Goal: Task Accomplishment & Management: Use online tool/utility

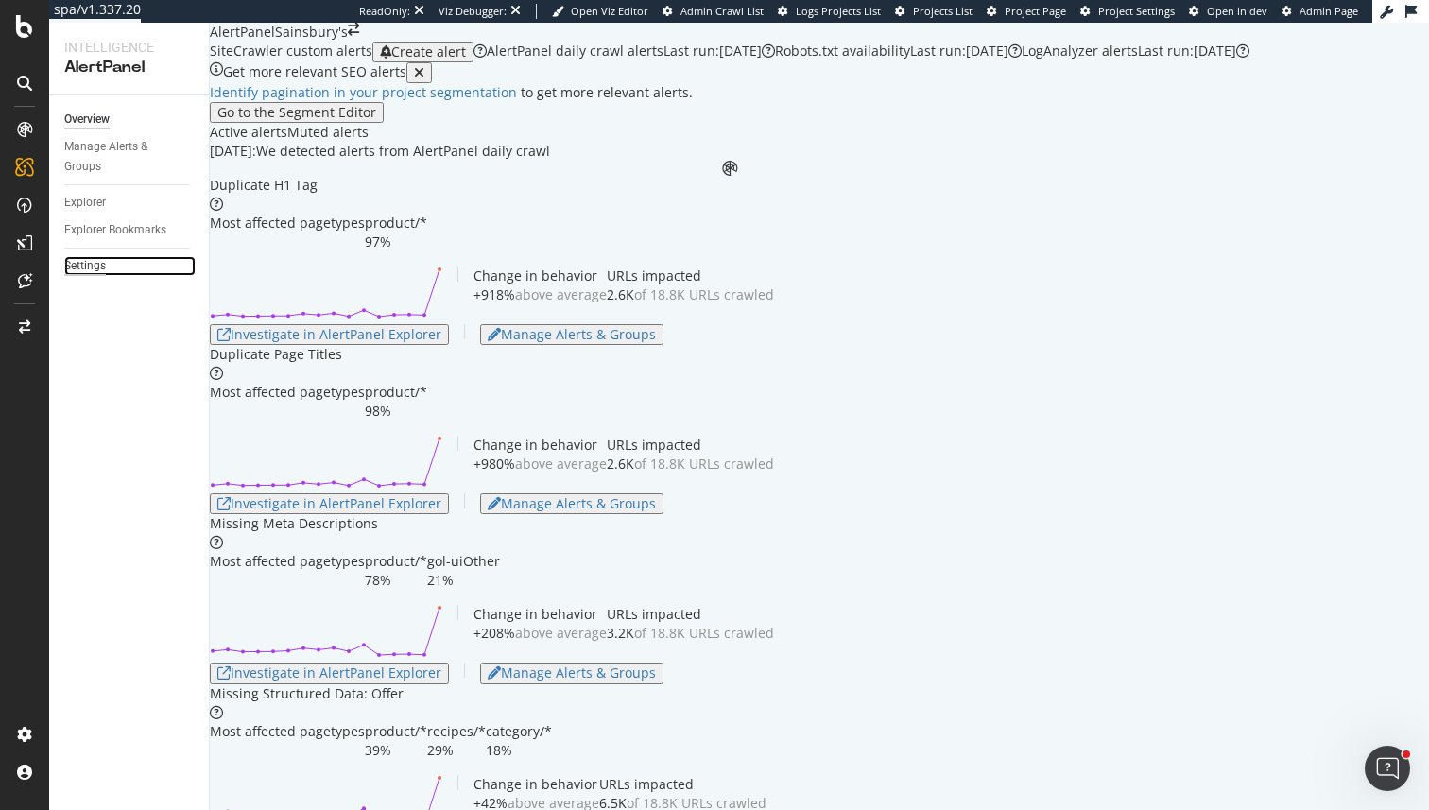
click at [93, 267] on div "Settings" at bounding box center [85, 266] width 42 height 20
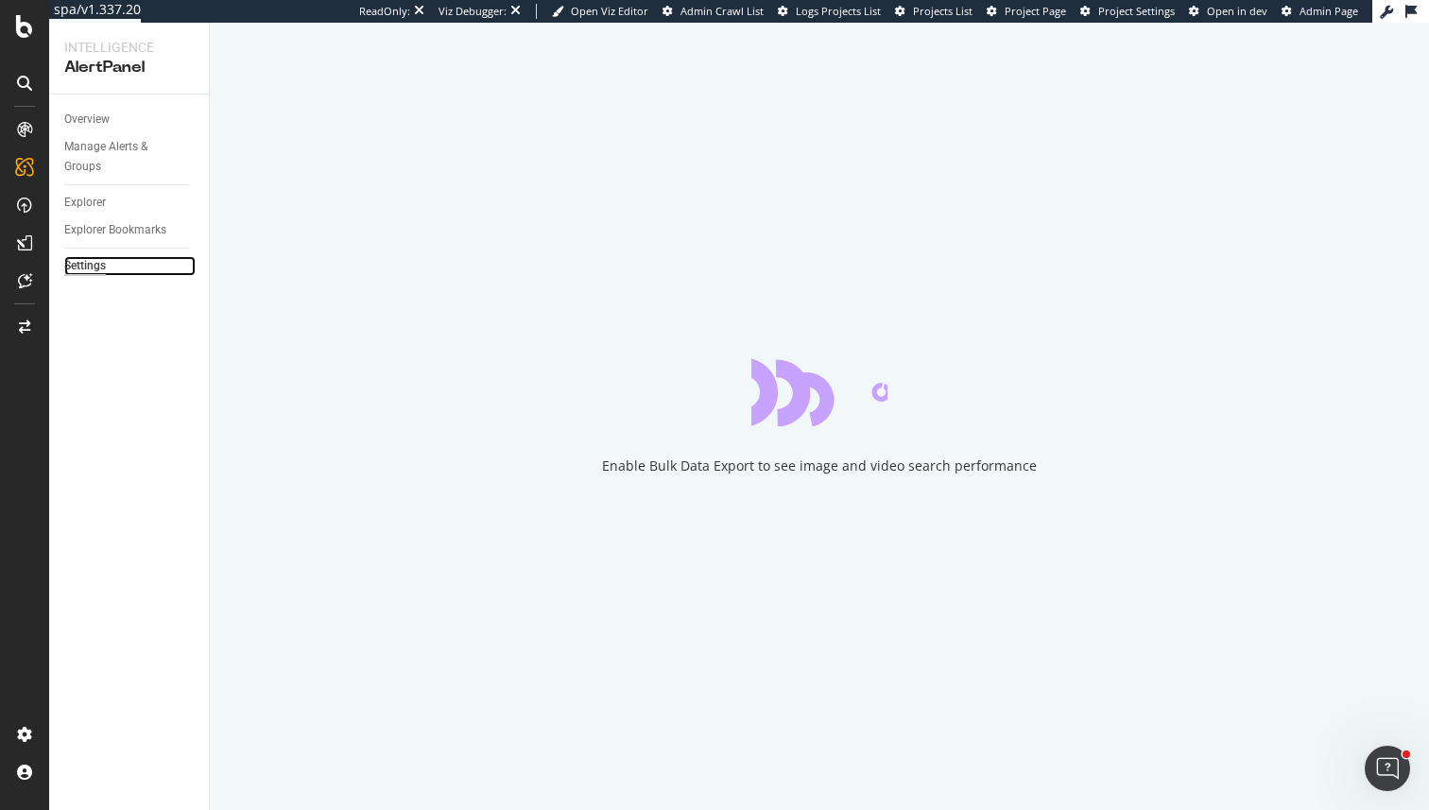
select select "01"
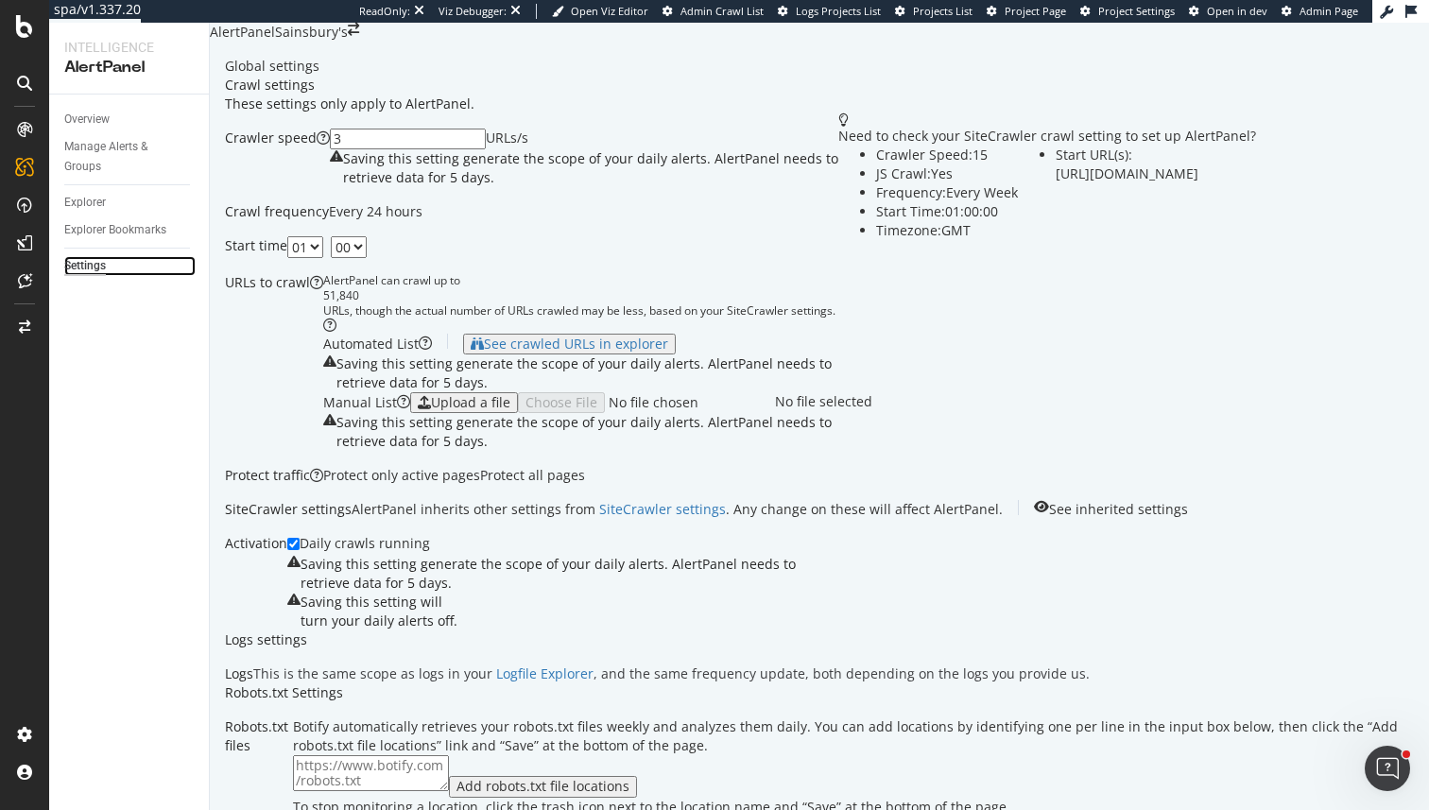
scroll to position [1046, 0]
click at [107, 120] on div "Overview" at bounding box center [86, 120] width 45 height 20
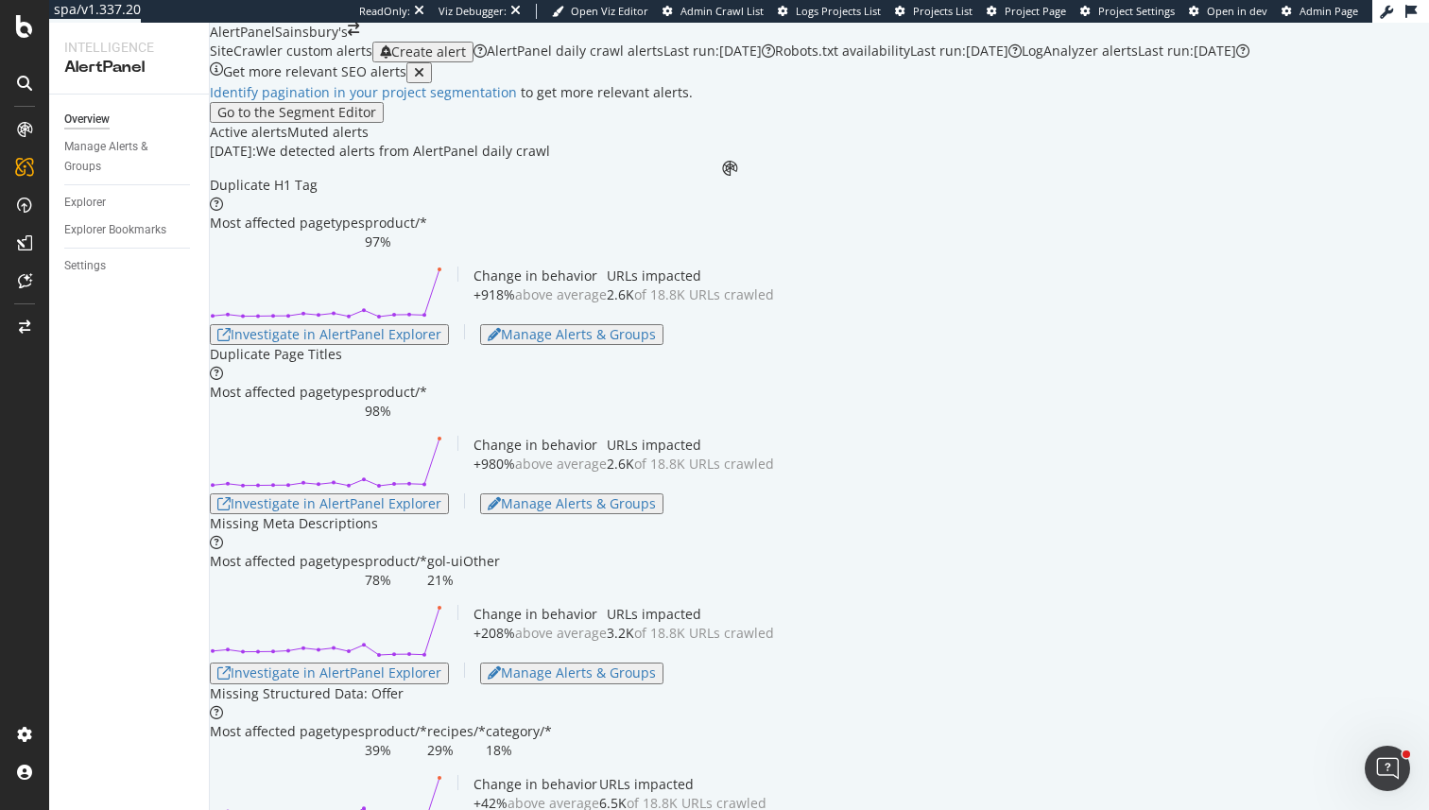
click at [673, 60] on div "Last run: [DATE]" at bounding box center [712, 51] width 98 height 19
click at [25, 245] on icon at bounding box center [24, 242] width 15 height 15
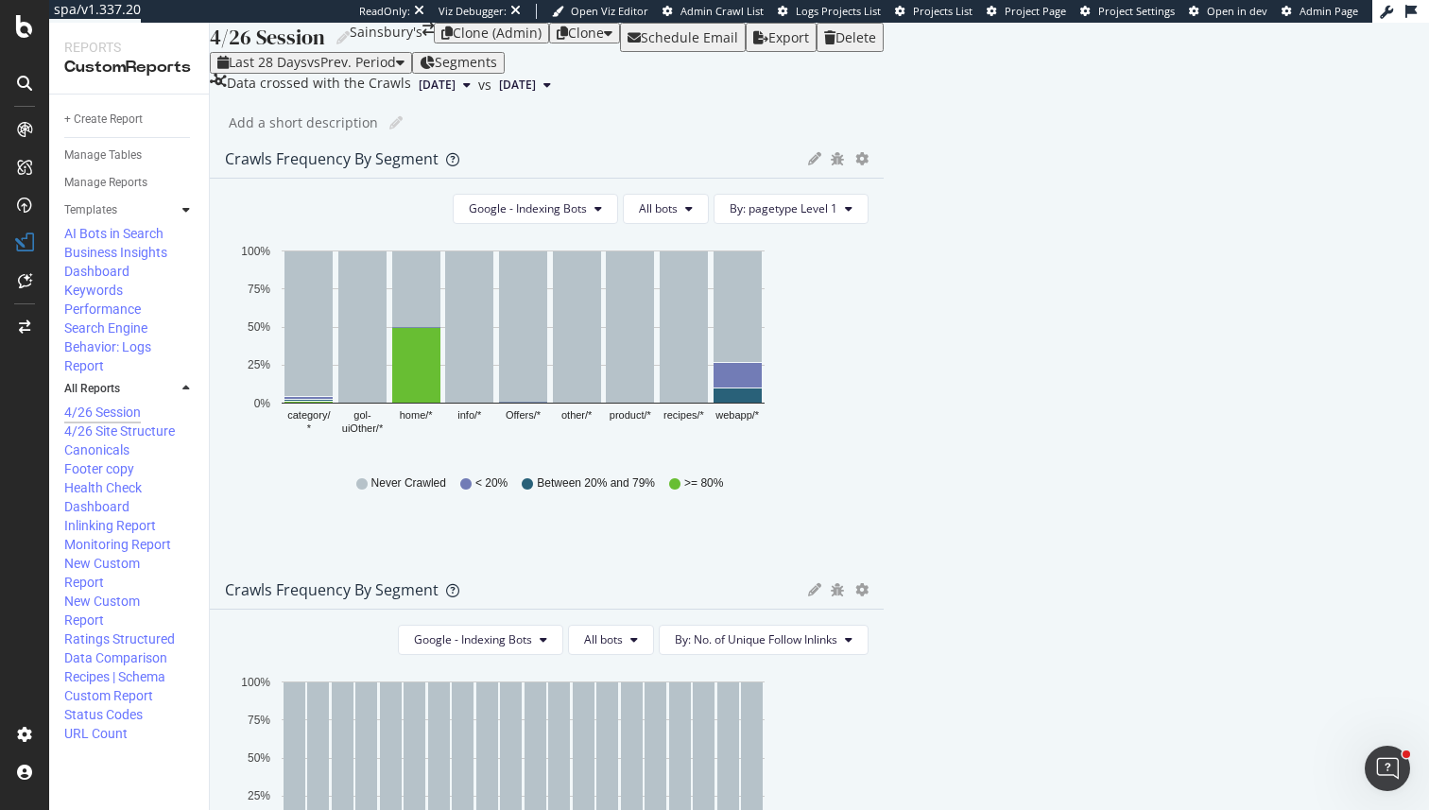
click at [230, 221] on div "4/26 Session 4/26 Session Sainsbury's Clone (Admin) Clone Schedule Email Export…" at bounding box center [547, 416] width 674 height 787
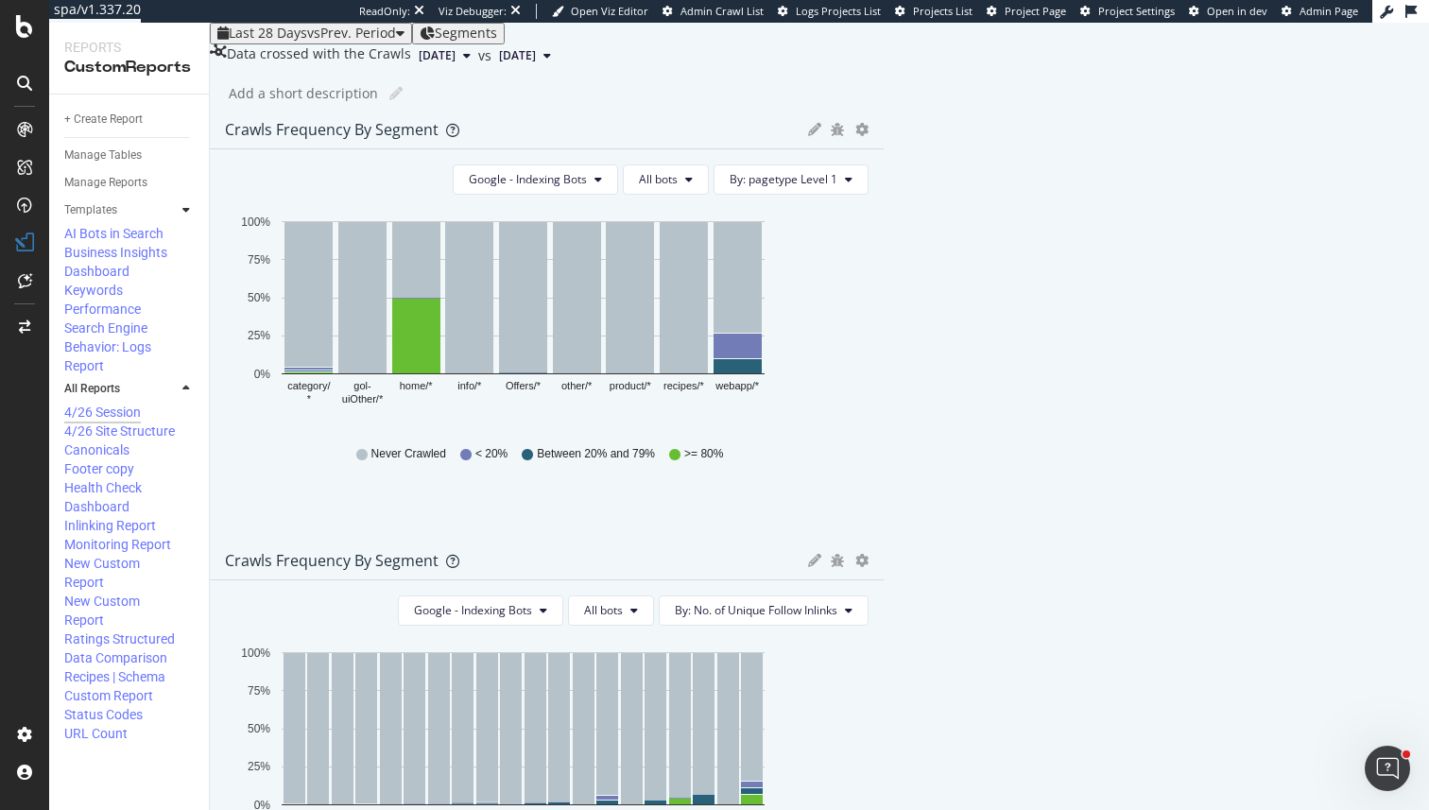
scroll to position [20, 0]
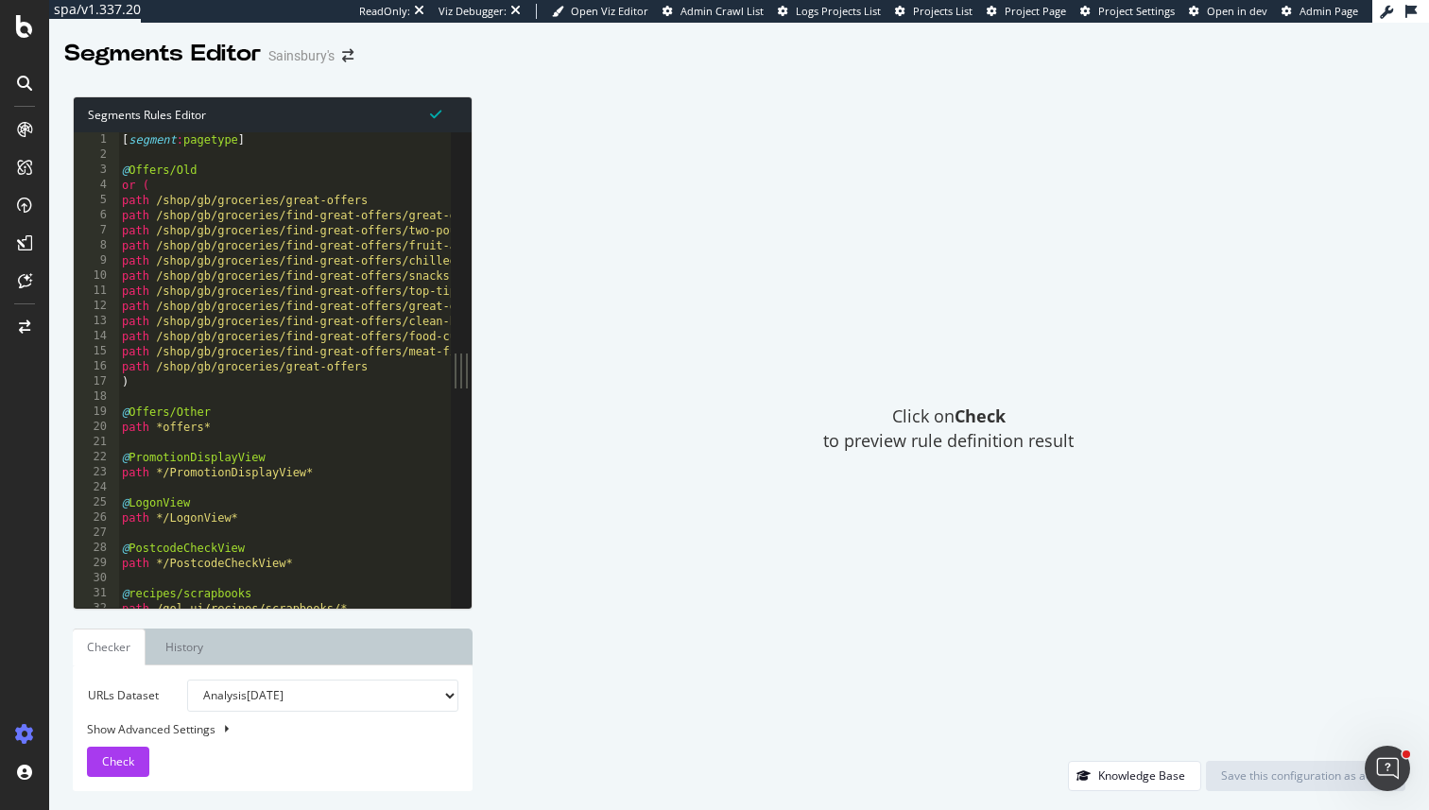
click at [275, 448] on div "[ segment : pagetype ] @ Offers/Old or ( path /shop/gb/groceries/great-offers p…" at bounding box center [418, 385] width 600 height 506
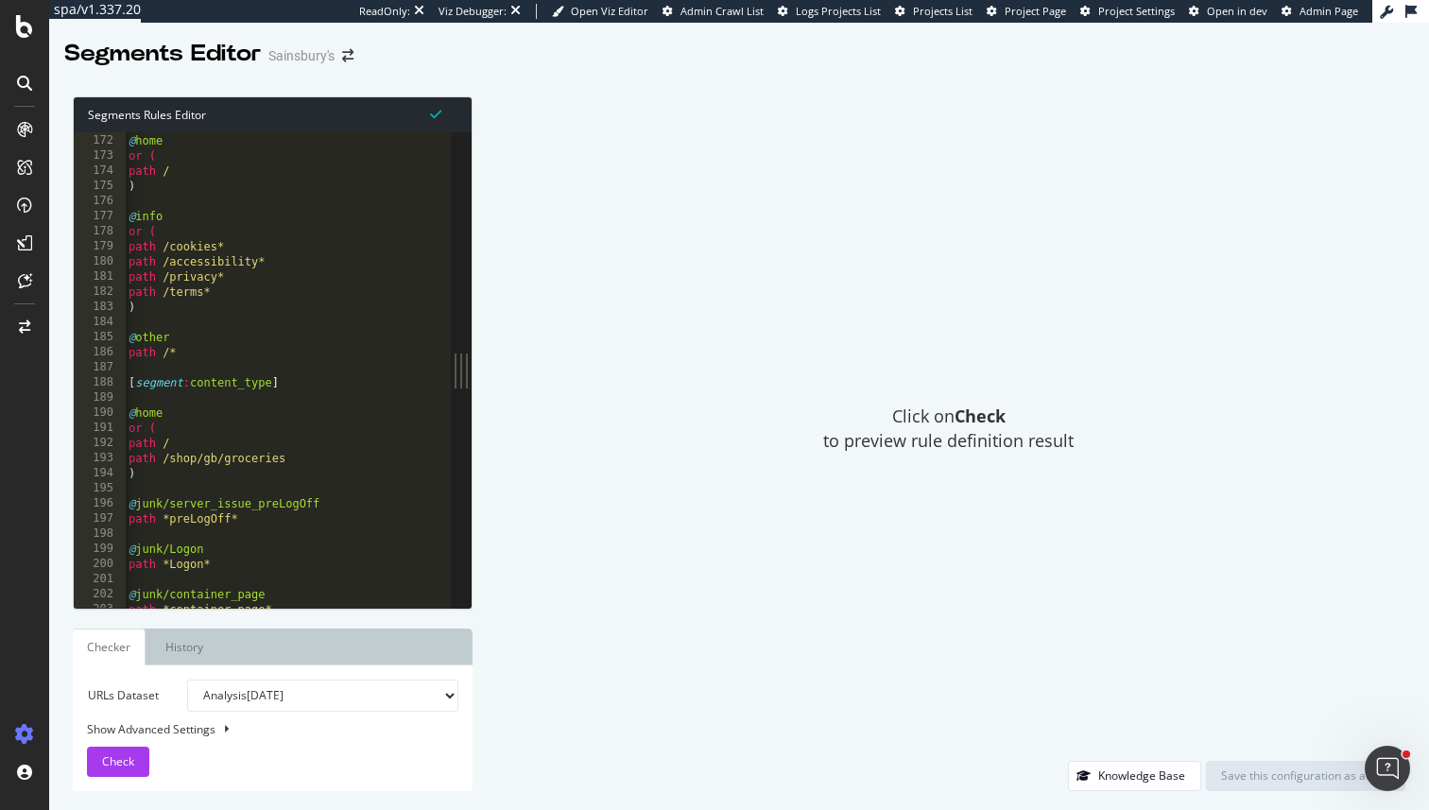
click at [185, 338] on div "@ home or ( path / ) @ info or ( path /cookies* path /accessibility* path /priv…" at bounding box center [425, 371] width 600 height 506
drag, startPoint x: 185, startPoint y: 338, endPoint x: 200, endPoint y: 369, distance: 34.7
click at [200, 369] on div "@ home or ( path / ) @ info or ( path /cookies* path /accessibility* path /priv…" at bounding box center [426, 371] width 600 height 506
click at [218, 357] on div "@ home or ( path / ) @ info or ( path /cookies* path /accessibility* path /priv…" at bounding box center [426, 371] width 600 height 506
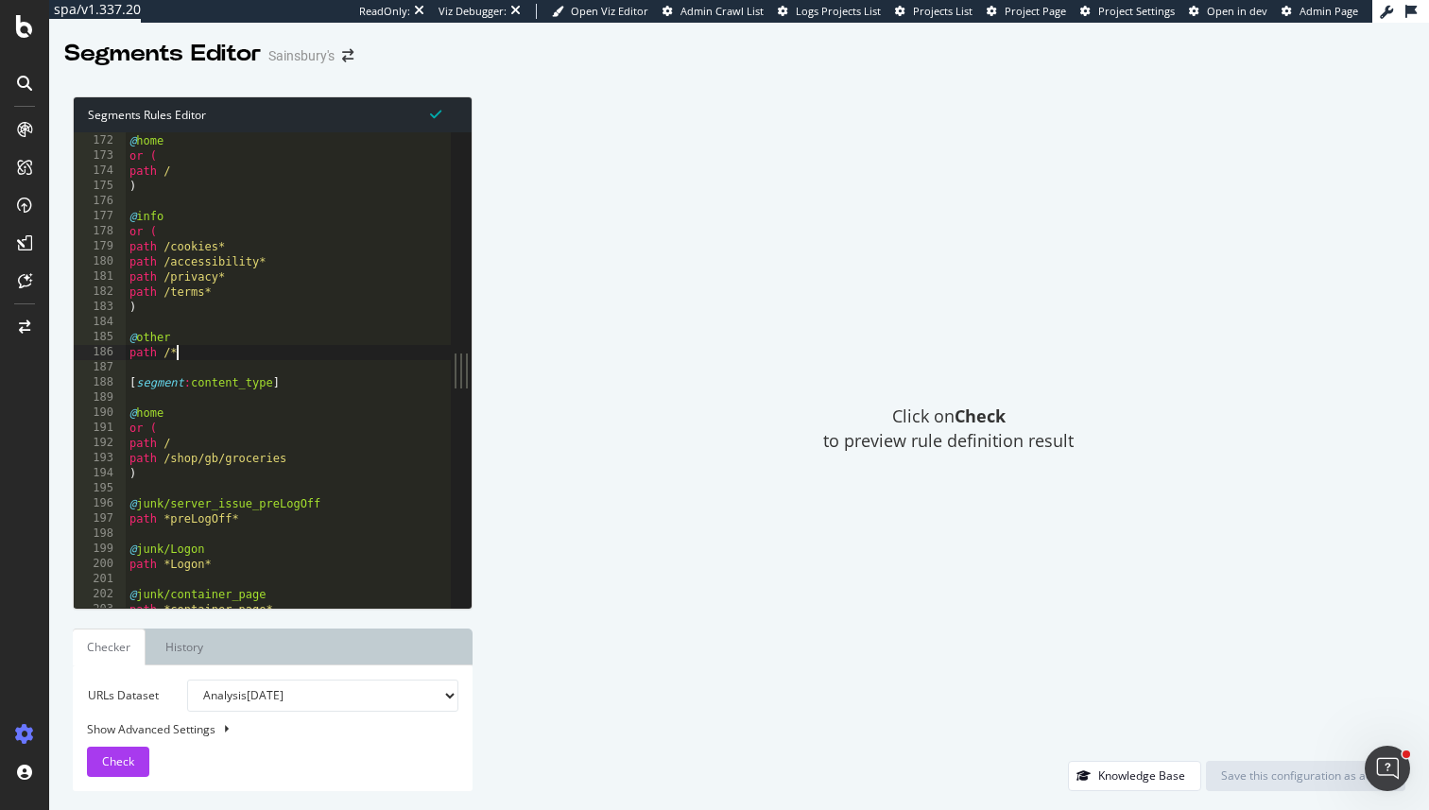
click at [218, 357] on div "@ home or ( path / ) @ info or ( path /cookies* path /accessibility* path /priv…" at bounding box center [426, 371] width 600 height 506
drag, startPoint x: 218, startPoint y: 357, endPoint x: 217, endPoint y: 323, distance: 34.0
click at [217, 323] on div "@ home or ( path / ) @ info or ( path /cookies* path /accessibility* path /priv…" at bounding box center [426, 371] width 600 height 506
type textarea "@other"
click at [217, 323] on div "@ home or ( path / ) @ info or ( path /cookies* path /accessibility* path /priv…" at bounding box center [426, 371] width 600 height 506
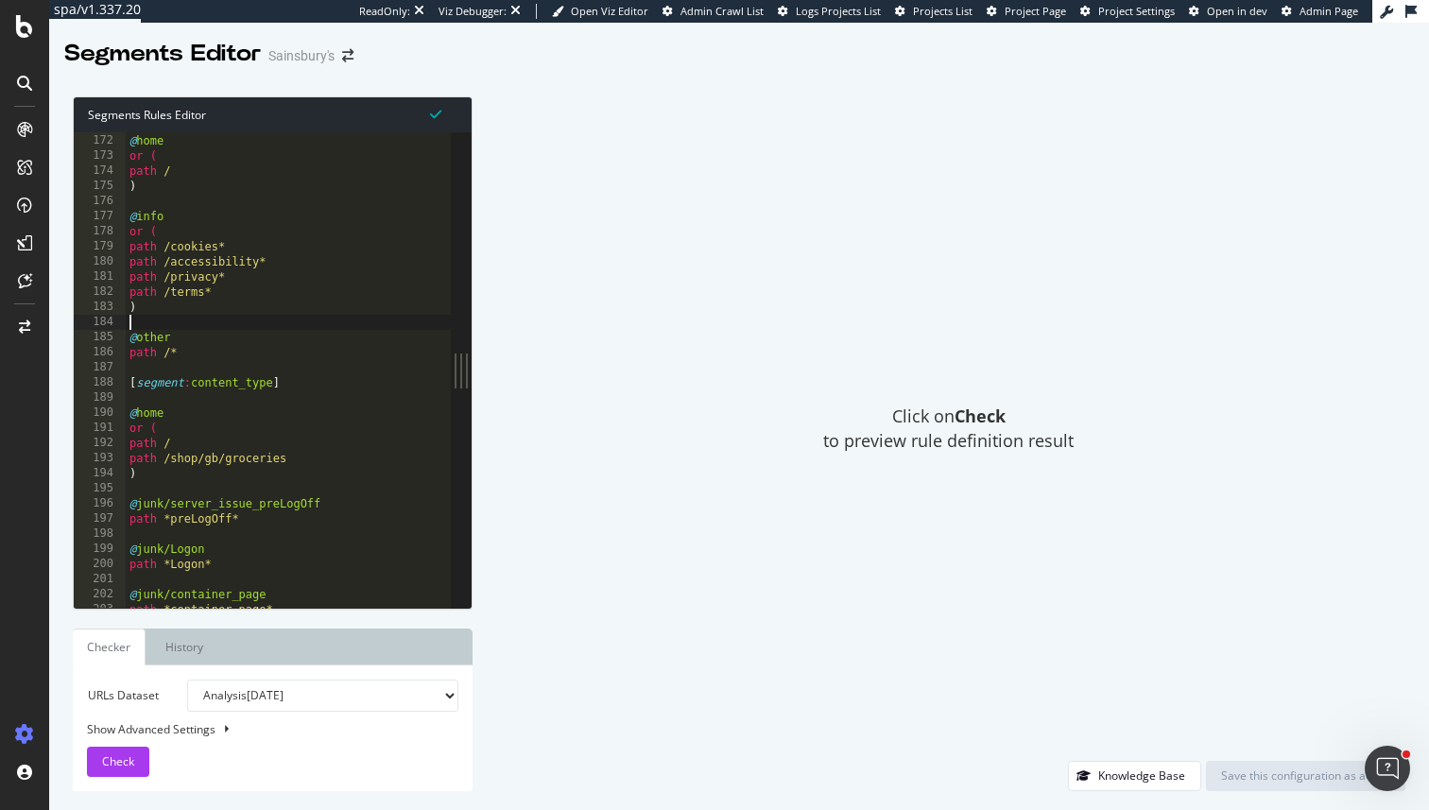
click at [215, 344] on div "@ home or ( path / ) @ info or ( path /cookies* path /accessibility* path /priv…" at bounding box center [426, 371] width 600 height 506
click at [215, 349] on div "@ home or ( path / ) @ info or ( path /cookies* path /accessibility* path /priv…" at bounding box center [426, 371] width 600 height 506
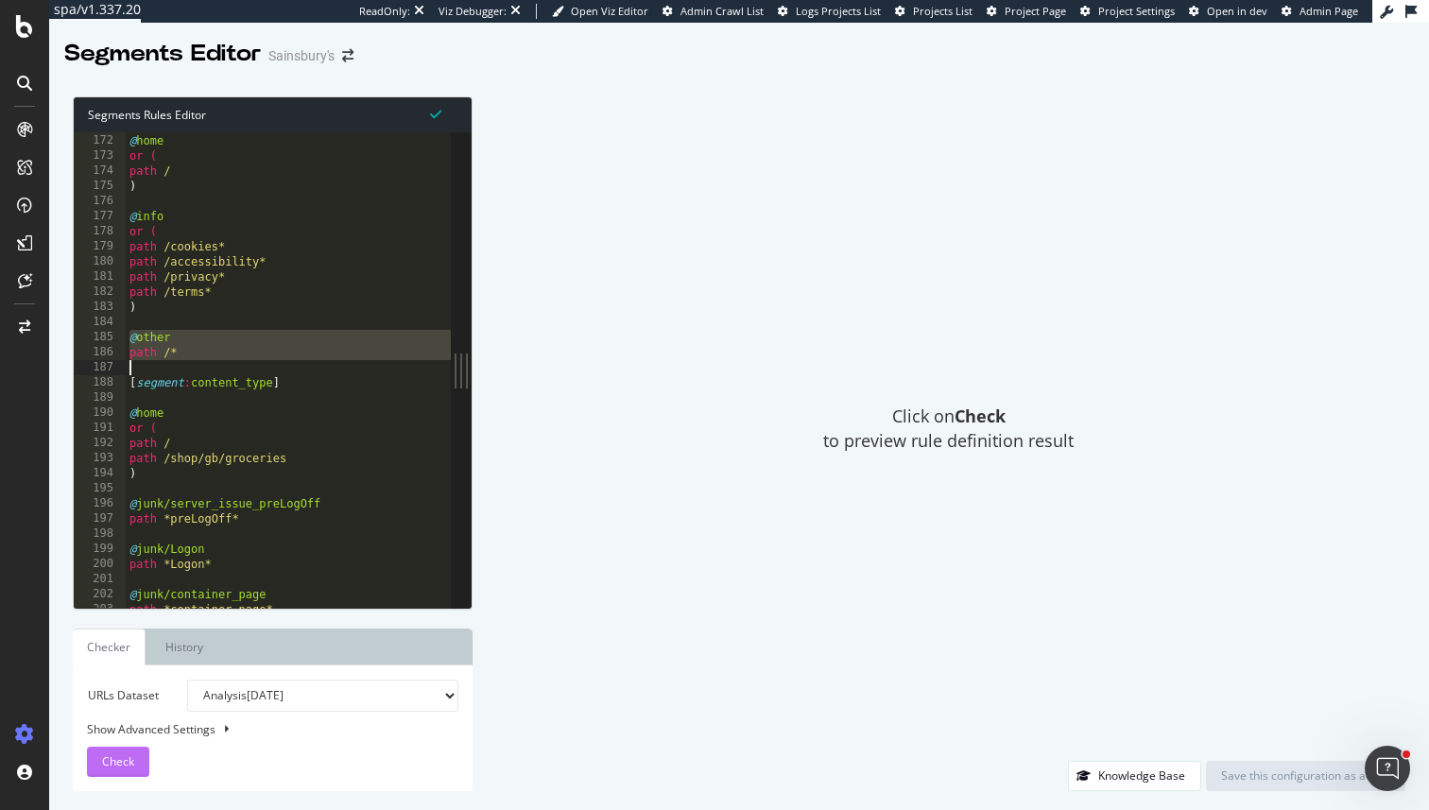
click at [125, 763] on span "Check" at bounding box center [118, 761] width 32 height 16
type textarea "path /terms*"
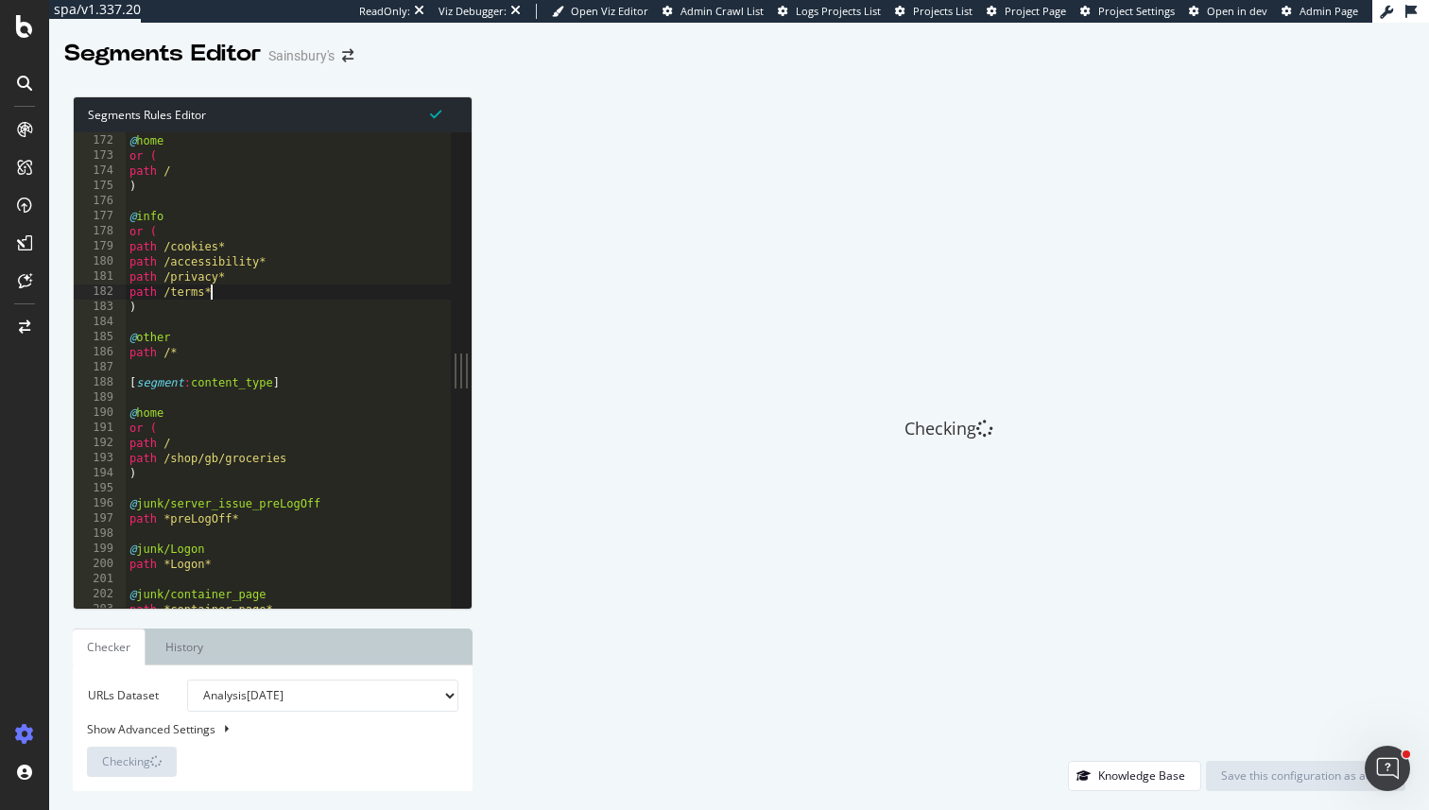
click at [317, 291] on div "@ home or ( path / ) @ info or ( path /cookies* path /accessibility* path /priv…" at bounding box center [426, 371] width 600 height 506
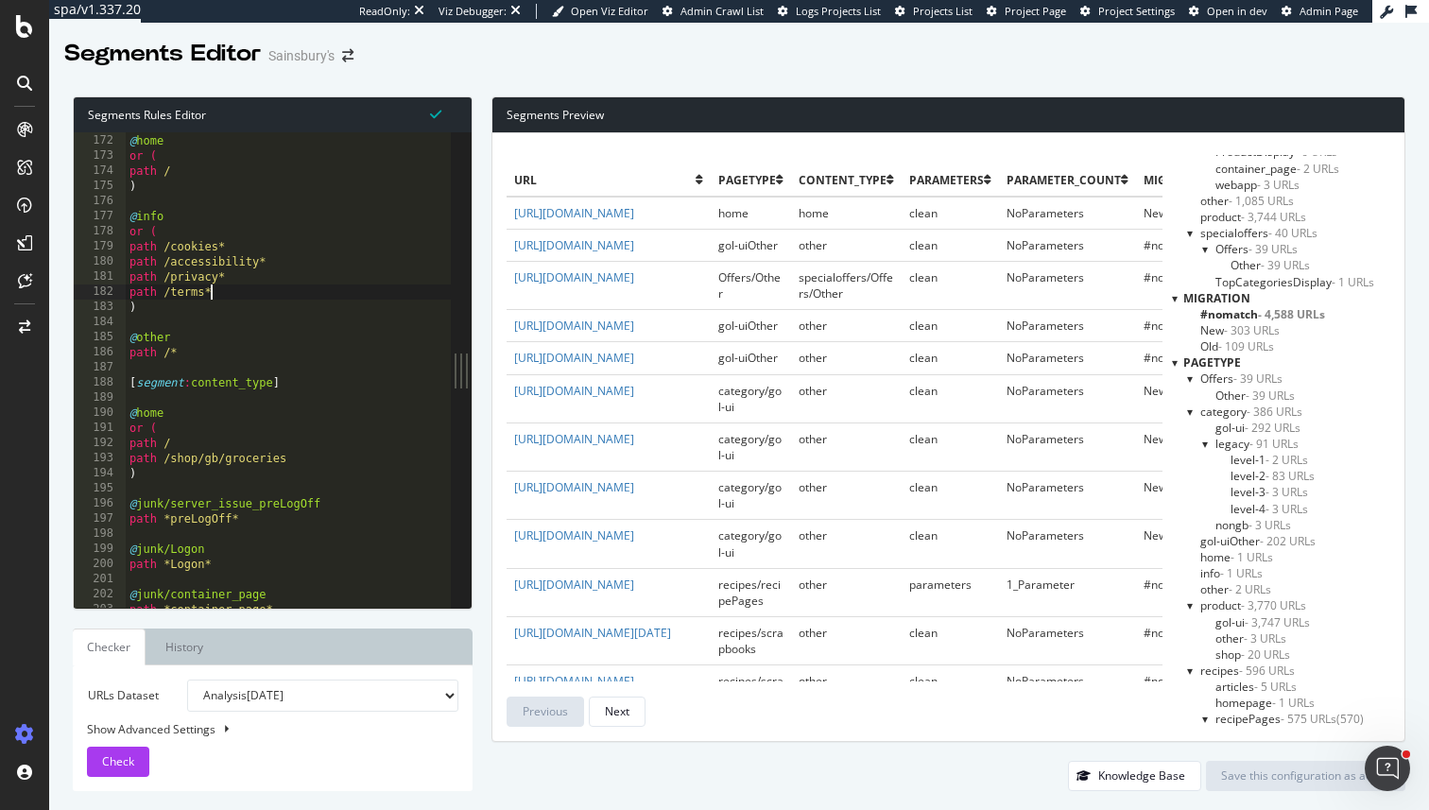
scroll to position [1259, 0]
